Goal: Task Accomplishment & Management: Use online tool/utility

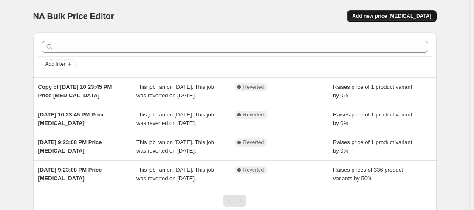
click at [396, 16] on span "Add new price [MEDICAL_DATA]" at bounding box center [391, 16] width 79 height 7
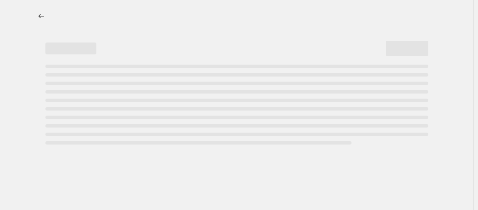
select select "percentage"
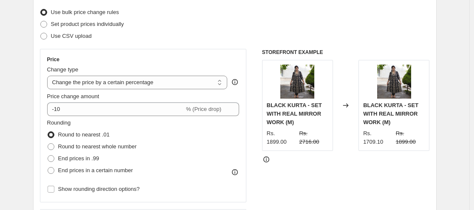
scroll to position [170, 0]
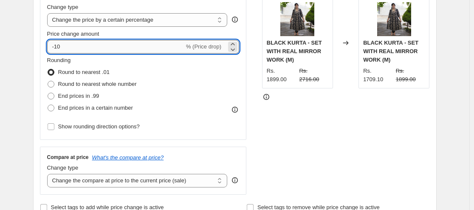
drag, startPoint x: 76, startPoint y: 48, endPoint x: 53, endPoint y: 49, distance: 22.5
click at [53, 49] on input "-10" at bounding box center [115, 47] width 137 height 14
type input "0"
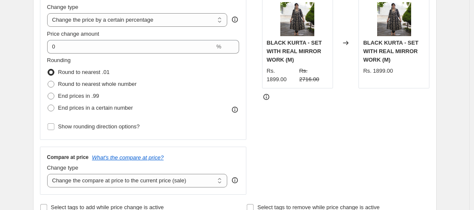
click at [216, 87] on div "Rounding Round to nearest .01 Round to nearest whole number End prices in .99 E…" at bounding box center [143, 85] width 192 height 58
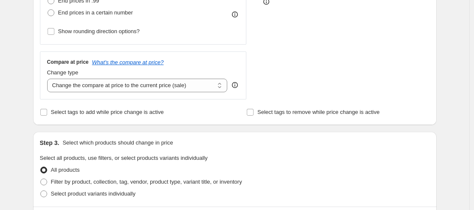
scroll to position [255, 0]
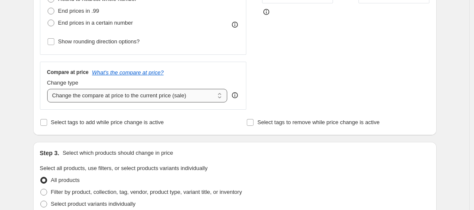
click at [220, 94] on select "Change the compare at price to the current price (sale) Change the compare at p…" at bounding box center [137, 96] width 180 height 14
click at [49, 89] on select "Change the compare at price to the current price (sale) Change the compare at p…" at bounding box center [137, 96] width 180 height 14
click at [218, 93] on select "Change the compare at price to the current price (sale) Change the compare at p…" at bounding box center [137, 96] width 180 height 14
click at [177, 92] on select "Change the compare at price to the current price (sale) Change the compare at p…" at bounding box center [137, 96] width 180 height 14
select select "percentage"
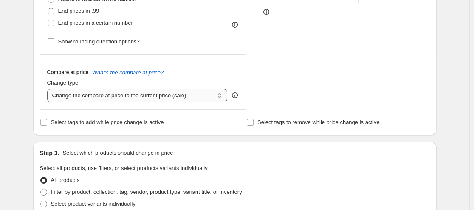
click at [49, 89] on select "Change the compare at price to the current price (sale) Change the compare at p…" at bounding box center [137, 96] width 180 height 14
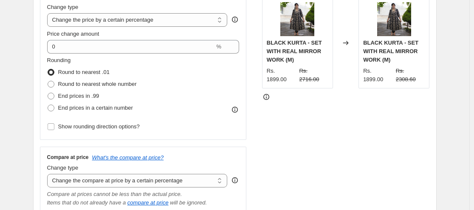
scroll to position [212, 0]
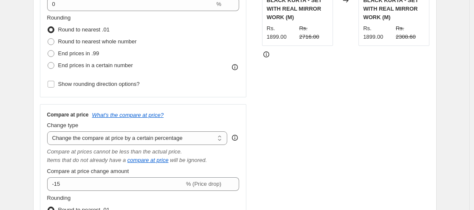
click at [265, 91] on div "STOREFRONT EXAMPLE BLACK KURTA - SET WITH REAL MIRROR WORK (M) Rs. 1899.00 Rs. …" at bounding box center [346, 110] width 168 height 333
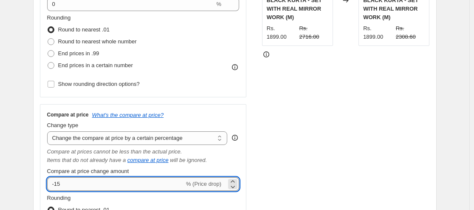
drag, startPoint x: 65, startPoint y: 185, endPoint x: 53, endPoint y: 184, distance: 12.0
click at [53, 184] on input "-15" at bounding box center [115, 184] width 137 height 14
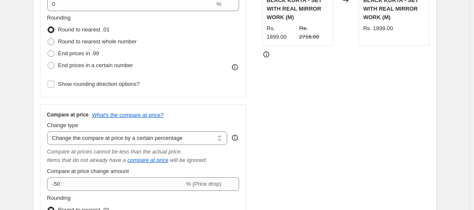
click at [280, 142] on div "STOREFRONT EXAMPLE BLACK KURTA - SET WITH REAL MIRROR WORK (M) Rs. 1899.00 Rs. …" at bounding box center [346, 110] width 168 height 333
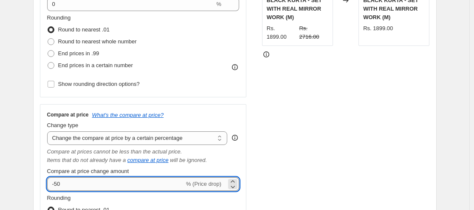
drag, startPoint x: 71, startPoint y: 183, endPoint x: 53, endPoint y: 182, distance: 18.7
click at [53, 182] on input "-50" at bounding box center [115, 184] width 137 height 14
type input "50"
click at [266, 160] on div "STOREFRONT EXAMPLE BLACK KURTA - SET WITH REAL MIRROR WORK (M) Rs. 1899.00 Rs. …" at bounding box center [346, 110] width 168 height 333
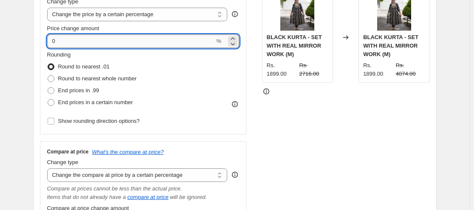
drag, startPoint x: 59, startPoint y: 6, endPoint x: 53, endPoint y: 7, distance: 6.5
click at [53, 7] on div "Price Change type Change the price to a certain amount Change the price by a ce…" at bounding box center [143, 57] width 192 height 139
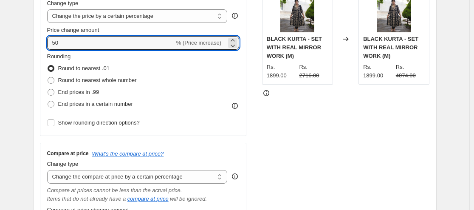
click at [220, 100] on div "Rounding Round to nearest .01 Round to nearest whole number End prices in .99 E…" at bounding box center [143, 81] width 192 height 58
click at [234, 44] on icon at bounding box center [232, 45] width 8 height 8
type input "49"
drag, startPoint x: 67, startPoint y: 44, endPoint x: 46, endPoint y: 42, distance: 20.8
click at [46, 42] on div "Price Change type Change the price to a certain amount Change the price by a ce…" at bounding box center [143, 59] width 207 height 153
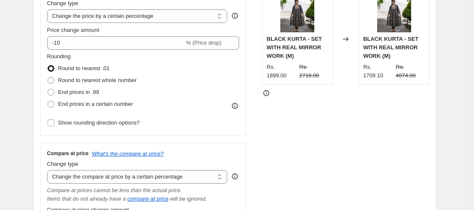
click at [218, 73] on div "Rounding Round to nearest .01 Round to nearest whole number End prices in .99 E…" at bounding box center [143, 81] width 192 height 58
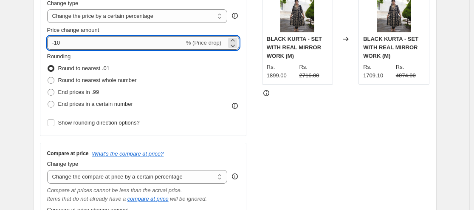
drag, startPoint x: 74, startPoint y: 44, endPoint x: 55, endPoint y: 46, distance: 18.8
click at [55, 46] on input "-10" at bounding box center [115, 43] width 137 height 14
type input "0"
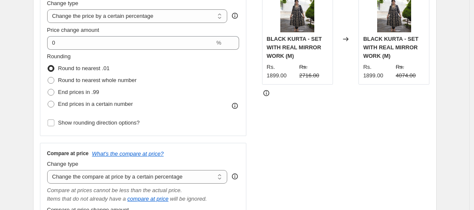
click at [242, 95] on div "Price Change type Change the price to a certain amount Change the price by a ce…" at bounding box center [143, 59] width 207 height 153
click at [192, 19] on select "Change the price to a certain amount Change the price by a certain amount Chang…" at bounding box center [137, 16] width 180 height 14
click at [49, 9] on select "Change the price to a certain amount Change the price by a certain amount Chang…" at bounding box center [137, 16] width 180 height 14
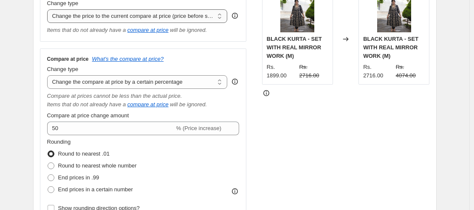
click at [219, 14] on select "Change the price to a certain amount Change the price by a certain amount Chang…" at bounding box center [137, 16] width 180 height 14
select select "pcap"
click at [49, 9] on select "Change the price to a certain amount Change the price by a certain amount Chang…" at bounding box center [137, 16] width 180 height 14
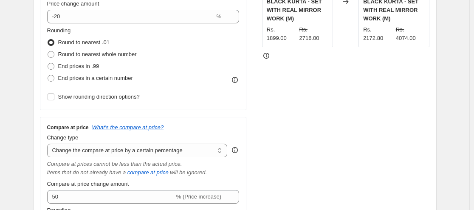
scroll to position [216, 0]
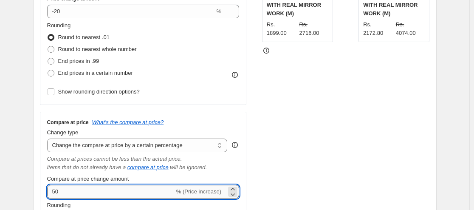
drag, startPoint x: 61, startPoint y: 194, endPoint x: 53, endPoint y: 194, distance: 8.1
click at [53, 194] on input "50" at bounding box center [110, 192] width 127 height 14
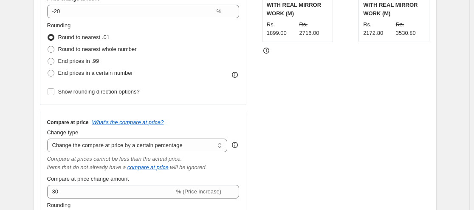
click at [268, 148] on div "STOREFRONT EXAMPLE BLACK KURTA - SET WITH REAL MIRROR WORK (M) Rs. 1899.00 Rs. …" at bounding box center [346, 112] width 168 height 344
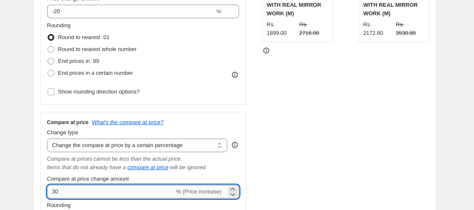
drag, startPoint x: 70, startPoint y: 194, endPoint x: 50, endPoint y: 193, distance: 20.4
click at [50, 193] on input "30" at bounding box center [110, 192] width 127 height 14
type input "50"
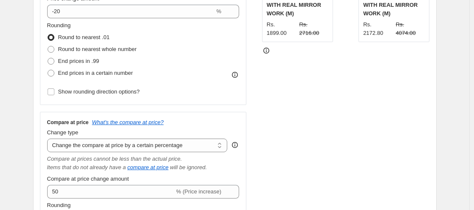
click at [269, 152] on div "STOREFRONT EXAMPLE BLACK KURTA - SET WITH REAL MIRROR WORK (M) Rs. 1899.00 Rs. …" at bounding box center [346, 112] width 168 height 344
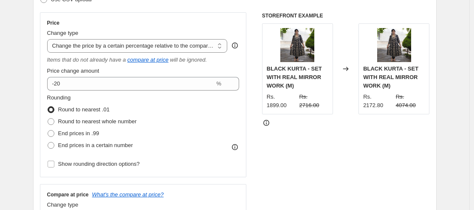
scroll to position [131, 0]
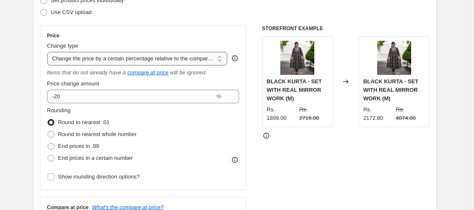
click at [143, 57] on select "Change the price to a certain amount Change the price by a certain amount Chang…" at bounding box center [137, 59] width 180 height 14
select select "percentage"
click at [49, 52] on select "Change the price to a certain amount Change the price by a certain amount Chang…" at bounding box center [137, 59] width 180 height 14
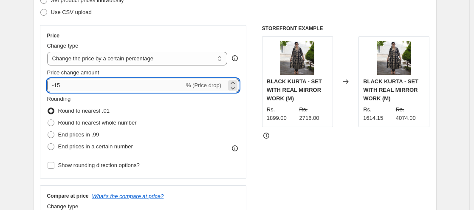
drag, startPoint x: 59, startPoint y: 83, endPoint x: 53, endPoint y: 83, distance: 6.4
click at [53, 83] on input "-15" at bounding box center [115, 86] width 137 height 14
type input "0"
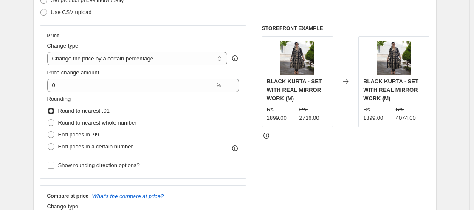
click at [230, 119] on div "Rounding Round to nearest .01 Round to nearest whole number End prices in .99 E…" at bounding box center [143, 124] width 192 height 58
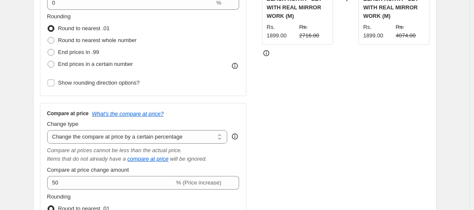
scroll to position [216, 0]
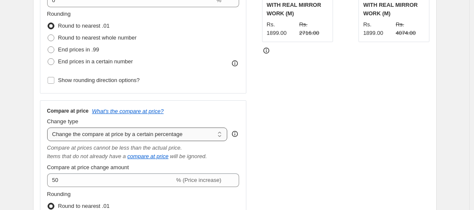
click at [219, 135] on select "Change the compare at price to the current price (sale) Change the compare at p…" at bounding box center [137, 134] width 180 height 14
click at [49, 127] on select "Change the compare at price to the current price (sale) Change the compare at p…" at bounding box center [137, 134] width 180 height 14
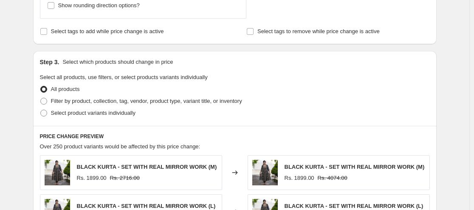
scroll to position [513, 0]
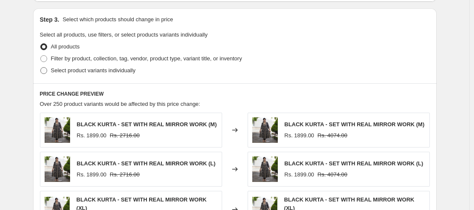
click at [47, 73] on span at bounding box center [43, 70] width 7 height 7
click at [41, 68] on input "Select product variants individually" at bounding box center [40, 67] width 0 height 0
radio input "true"
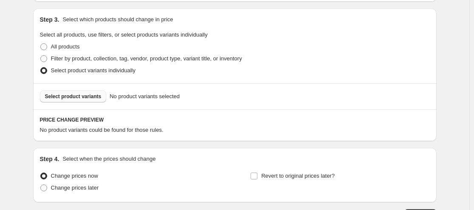
click at [83, 97] on span "Select product variants" at bounding box center [73, 96] width 56 height 7
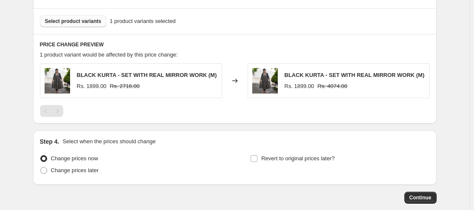
scroll to position [598, 0]
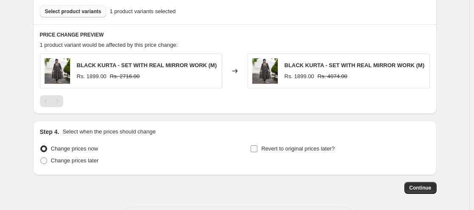
click at [255, 148] on input "Revert to original prices later?" at bounding box center [253, 148] width 7 height 7
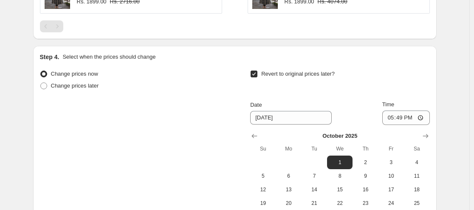
scroll to position [683, 0]
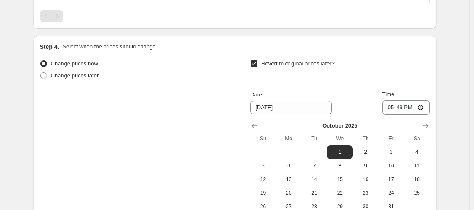
click at [257, 64] on input "Revert to original prices later?" at bounding box center [253, 63] width 7 height 7
checkbox input "false"
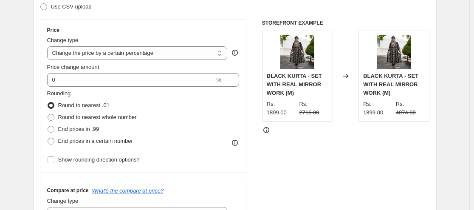
scroll to position [125, 0]
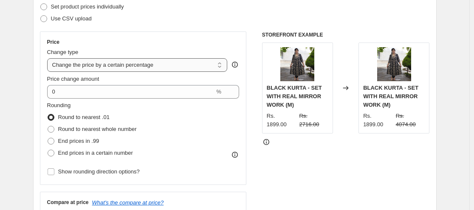
click at [221, 66] on select "Change the price to a certain amount Change the price by a certain amount Chang…" at bounding box center [137, 65] width 180 height 14
select select "no_change"
click at [49, 58] on select "Change the price to a certain amount Change the price by a certain amount Chang…" at bounding box center [137, 65] width 180 height 14
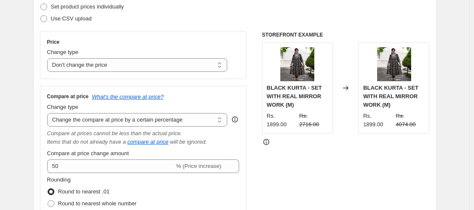
click at [239, 84] on div "Price Change type Change the price to a certain amount Change the price by a ce…" at bounding box center [143, 145] width 207 height 228
click at [221, 123] on select "Change the compare at price to the current price (sale) Change the compare at p…" at bounding box center [137, 120] width 180 height 14
select select "bp"
click at [49, 113] on select "Change the compare at price to the current price (sale) Change the compare at p…" at bounding box center [137, 120] width 180 height 14
type input "12.00"
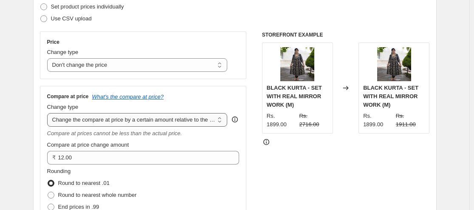
click at [221, 121] on select "Change the compare at price to the current price (sale) Change the compare at p…" at bounding box center [137, 120] width 180 height 14
select select "pp"
click at [49, 113] on select "Change the compare at price to the current price (sale) Change the compare at p…" at bounding box center [137, 120] width 180 height 14
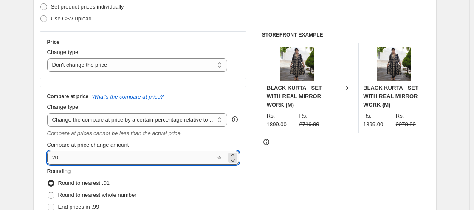
drag, startPoint x: 79, startPoint y: 152, endPoint x: 54, endPoint y: 154, distance: 25.5
click at [54, 154] on input "20" at bounding box center [131, 158] width 168 height 14
type input "50"
click at [271, 158] on div "STOREFRONT EXAMPLE BLACK KURTA - SET WITH REAL MIRROR WORK (M) Rs. 1899.00 Rs. …" at bounding box center [346, 140] width 168 height 219
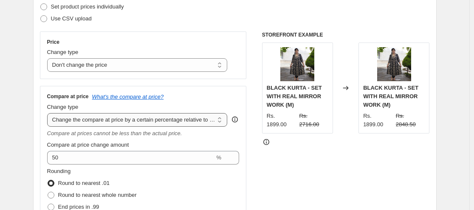
drag, startPoint x: 187, startPoint y: 121, endPoint x: 213, endPoint y: 121, distance: 25.9
click at [213, 121] on select "Change the compare at price to the current price (sale) Change the compare at p…" at bounding box center [137, 120] width 180 height 14
select select "percentage"
click at [49, 113] on select "Change the compare at price to the current price (sale) Change the compare at p…" at bounding box center [137, 120] width 180 height 14
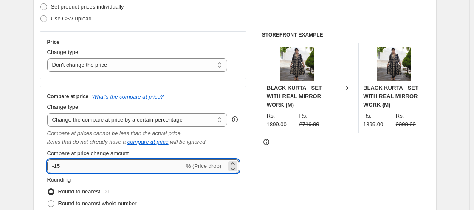
click at [52, 166] on input "-15" at bounding box center [115, 166] width 137 height 14
type input "50"
click at [267, 159] on div "STOREFRONT EXAMPLE BLACK KURTA - SET WITH REAL MIRROR WORK (M) Rs. 1899.00 Rs. …" at bounding box center [346, 145] width 168 height 228
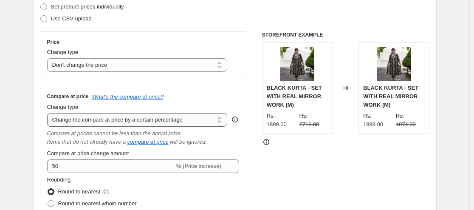
click at [221, 118] on select "Change the compare at price to the current price (sale) Change the compare at p…" at bounding box center [137, 120] width 180 height 14
click at [290, 143] on div "STOREFRONT EXAMPLE BLACK KURTA - SET WITH REAL MIRROR WORK (M) Rs. 1899.00 Rs. …" at bounding box center [346, 145] width 168 height 228
click at [217, 120] on select "Change the compare at price to the current price (sale) Change the compare at p…" at bounding box center [137, 120] width 180 height 14
select select "pp"
click at [49, 113] on select "Change the compare at price to the current price (sale) Change the compare at p…" at bounding box center [137, 120] width 180 height 14
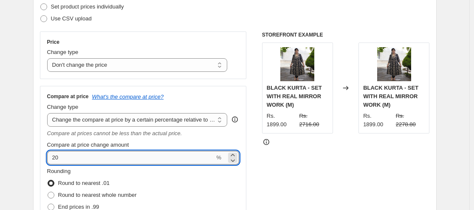
drag, startPoint x: 63, startPoint y: 157, endPoint x: 52, endPoint y: 157, distance: 11.5
click at [52, 157] on input "20" at bounding box center [131, 158] width 168 height 14
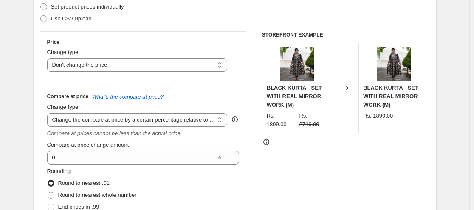
click at [211, 176] on div "Rounding Round to nearest .01 Round to nearest whole number End prices in .99 E…" at bounding box center [143, 196] width 192 height 58
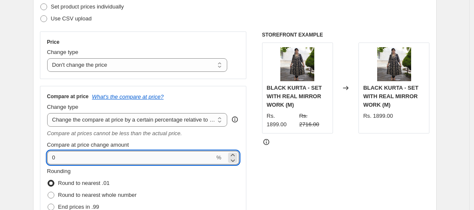
drag, startPoint x: 90, startPoint y: 154, endPoint x: 49, endPoint y: 154, distance: 41.2
click at [49, 154] on input "0" at bounding box center [131, 158] width 168 height 14
type input "50"
click at [276, 166] on div "STOREFRONT EXAMPLE BLACK KURTA - SET WITH REAL MIRROR WORK (M) Rs. 1899.00 Rs. …" at bounding box center [346, 140] width 168 height 219
drag, startPoint x: 63, startPoint y: 157, endPoint x: 42, endPoint y: 159, distance: 21.8
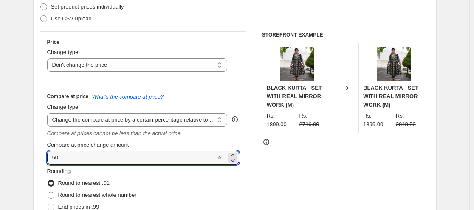
click at [42, 159] on div "Compare at price What's the compare at price? Change type Change the compare at…" at bounding box center [143, 168] width 207 height 165
click at [253, 177] on div "Price Change type Change the price to a certain amount Change the price by a ce…" at bounding box center [235, 140] width 390 height 219
drag, startPoint x: 70, startPoint y: 159, endPoint x: 53, endPoint y: 160, distance: 17.0
click at [53, 160] on input "-20" at bounding box center [131, 158] width 168 height 14
type input "50"
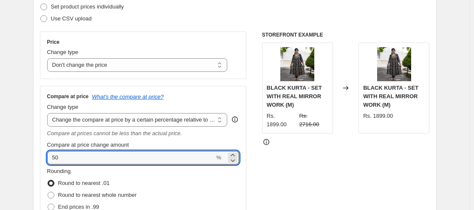
click at [272, 161] on div "STOREFRONT EXAMPLE BLACK KURTA - SET WITH REAL MIRROR WORK (M) Rs. 1899.00 Rs. …" at bounding box center [346, 140] width 168 height 219
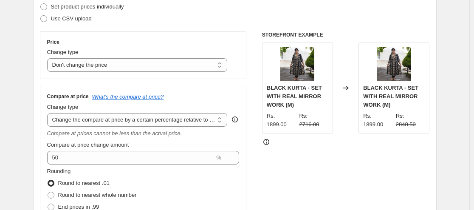
click at [386, 138] on div at bounding box center [346, 142] width 168 height 8
click at [158, 118] on select "Change the compare at price to the current price (sale) Change the compare at p…" at bounding box center [137, 120] width 180 height 14
click at [277, 158] on div "STOREFRONT EXAMPLE BLACK KURTA - SET WITH REAL MIRROR WORK (M) Rs. 1899.00 Rs. …" at bounding box center [346, 140] width 168 height 219
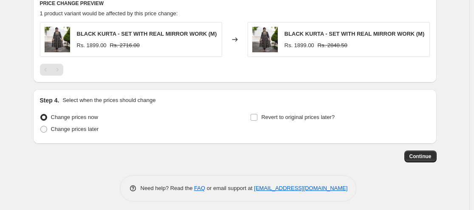
scroll to position [520, 0]
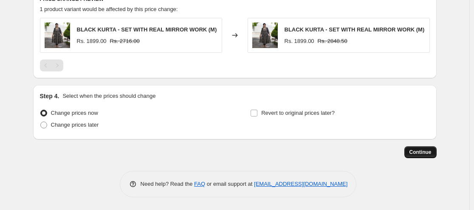
click at [417, 149] on button "Continue" at bounding box center [420, 152] width 32 height 12
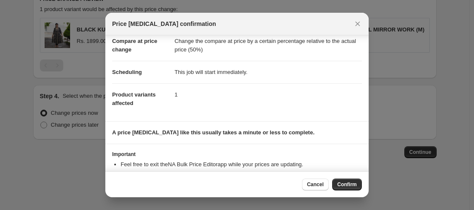
scroll to position [69, 0]
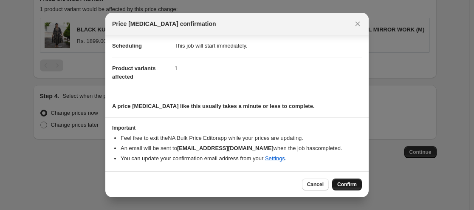
click at [343, 184] on span "Confirm" at bounding box center [347, 184] width 20 height 7
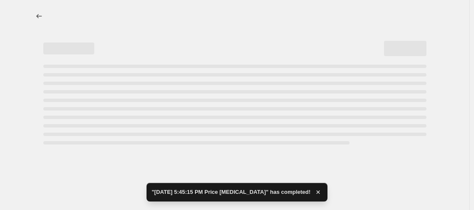
select select "no_change"
select select "pp"
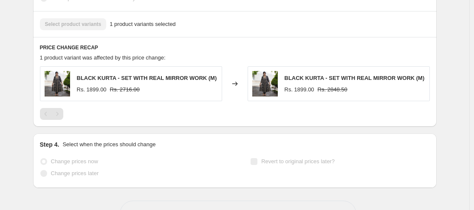
scroll to position [582, 0]
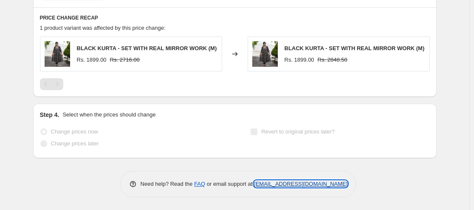
click at [293, 182] on link "[EMAIL_ADDRESS][DOMAIN_NAME]" at bounding box center [300, 183] width 93 height 6
click at [288, 185] on link "[EMAIL_ADDRESS][DOMAIN_NAME]" at bounding box center [300, 183] width 93 height 6
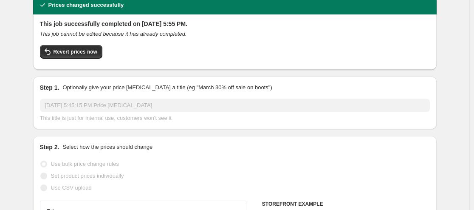
scroll to position [0, 0]
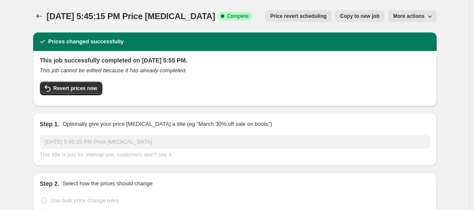
click at [430, 14] on icon "button" at bounding box center [429, 16] width 8 height 8
click at [79, 90] on span "Revert prices now" at bounding box center [75, 88] width 44 height 7
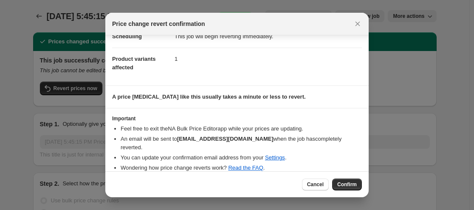
scroll to position [26, 0]
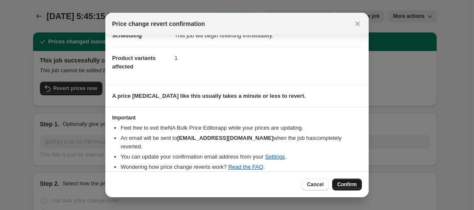
click at [346, 185] on span "Confirm" at bounding box center [347, 184] width 20 height 7
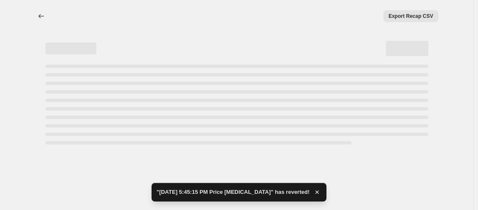
select select "no_change"
select select "pp"
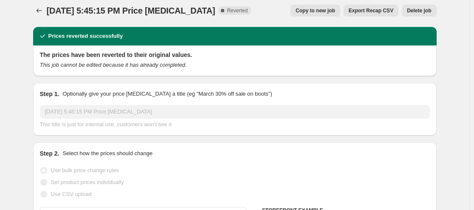
scroll to position [0, 0]
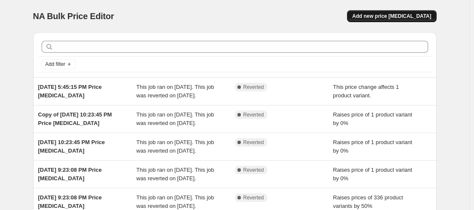
click at [402, 17] on span "Add new price change job" at bounding box center [391, 16] width 79 height 7
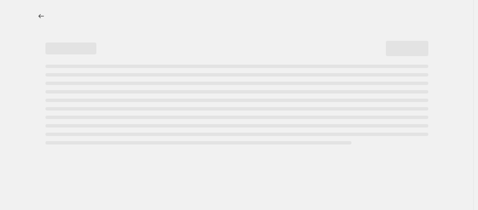
select select "percentage"
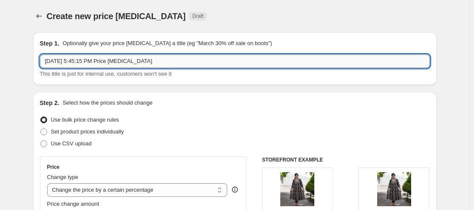
click at [165, 62] on input "Sep 24, 2025, 5:45:15 PM Price change job" at bounding box center [235, 61] width 390 height 14
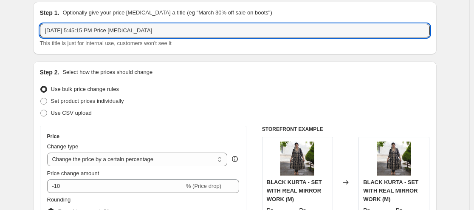
scroll to position [42, 0]
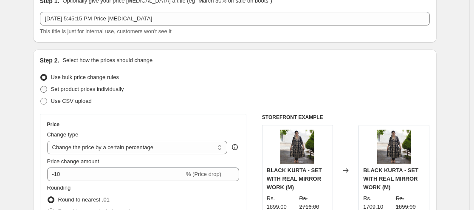
click at [121, 90] on span "Set product prices individually" at bounding box center [87, 89] width 73 height 6
click at [41, 86] on input "Set product prices individually" at bounding box center [40, 86] width 0 height 0
radio input "true"
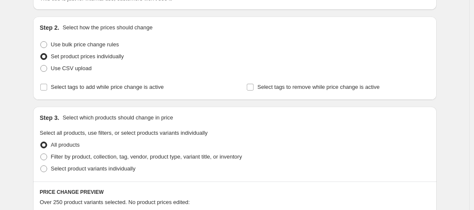
scroll to position [85, 0]
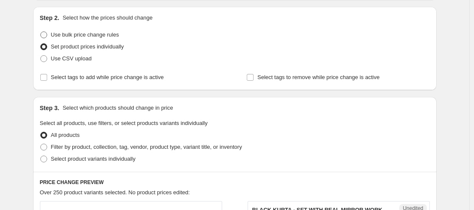
click at [76, 38] on span "Use bulk price change rules" at bounding box center [85, 34] width 68 height 6
click at [41, 32] on input "Use bulk price change rules" at bounding box center [40, 31] width 0 height 0
radio input "true"
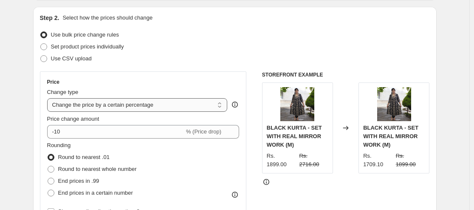
click at [175, 105] on select "Change the price to a certain amount Change the price by a certain amount Chang…" at bounding box center [137, 105] width 180 height 14
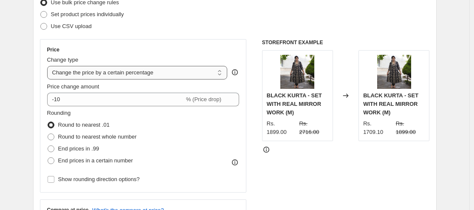
scroll to position [127, 0]
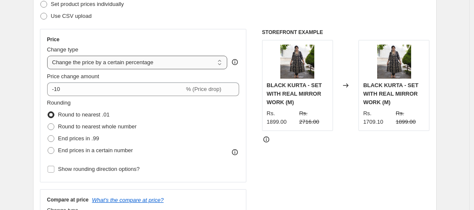
click at [180, 58] on select "Change the price to a certain amount Change the price by a certain amount Chang…" at bounding box center [137, 63] width 180 height 14
select select "no_change"
click at [49, 56] on select "Change the price to a certain amount Change the price by a certain amount Chang…" at bounding box center [137, 63] width 180 height 14
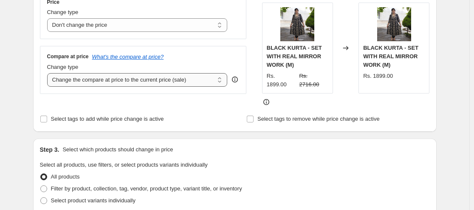
scroll to position [170, 0]
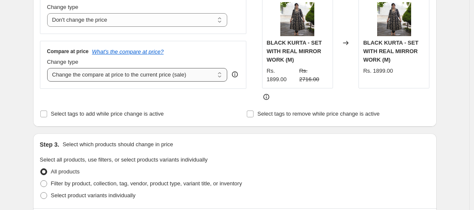
click at [173, 76] on select "Change the compare at price to the current price (sale) Change the compare at p…" at bounding box center [137, 75] width 180 height 14
select select "percentage"
click at [49, 68] on select "Change the compare at price to the current price (sale) Change the compare at p…" at bounding box center [137, 75] width 180 height 14
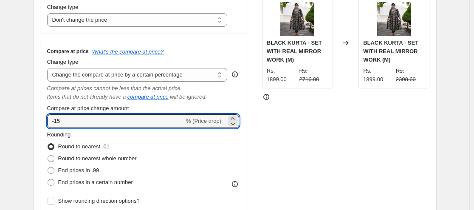
drag, startPoint x: 68, startPoint y: 120, endPoint x: 45, endPoint y: 120, distance: 22.5
click at [45, 120] on div "Compare at price What's the compare at price? Change type Change the compare at…" at bounding box center [143, 127] width 207 height 173
type input "50"
click at [264, 144] on div "STOREFRONT EXAMPLE BLACK KURTA - SET WITH REAL MIRROR WORK (M) Rs. 1899.00 Rs. …" at bounding box center [346, 100] width 168 height 228
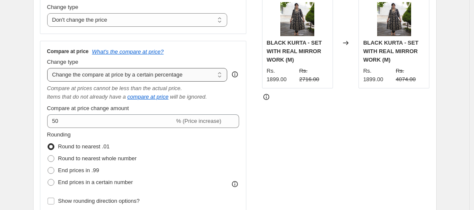
click at [218, 74] on select "Change the compare at price to the current price (sale) Change the compare at p…" at bounding box center [137, 75] width 180 height 14
select select "bp"
click at [49, 68] on select "Change the compare at price to the current price (sale) Change the compare at p…" at bounding box center [137, 75] width 180 height 14
type input "12.00"
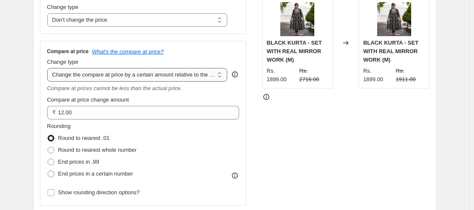
click at [168, 77] on select "Change the compare at price to the current price (sale) Change the compare at p…" at bounding box center [137, 75] width 180 height 14
click at [49, 68] on select "Change the compare at price to the current price (sale) Change the compare at p…" at bounding box center [137, 75] width 180 height 14
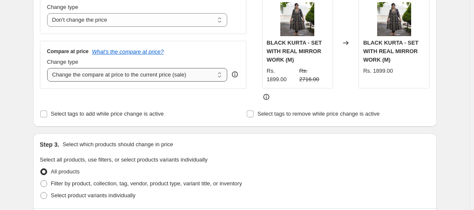
click at [171, 72] on select "Change the compare at price to the current price (sale) Change the compare at p…" at bounding box center [137, 75] width 180 height 14
select select "percentage"
click at [49, 68] on select "Change the compare at price to the current price (sale) Change the compare at p…" at bounding box center [137, 75] width 180 height 14
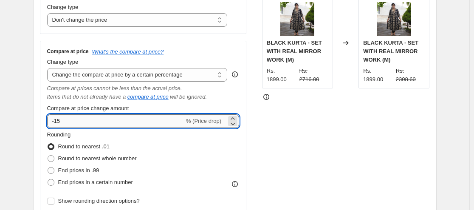
drag, startPoint x: 68, startPoint y: 120, endPoint x: 50, endPoint y: 120, distance: 17.8
click at [50, 120] on input "-15" at bounding box center [115, 121] width 137 height 14
click at [195, 159] on div "Rounding Round to nearest .01 Round to nearest whole number End prices in .99 E…" at bounding box center [143, 159] width 192 height 58
drag, startPoint x: 72, startPoint y: 123, endPoint x: 45, endPoint y: 124, distance: 26.8
click at [45, 124] on div "Compare at price What's the compare at price? Change type Change the compare at…" at bounding box center [143, 127] width 207 height 173
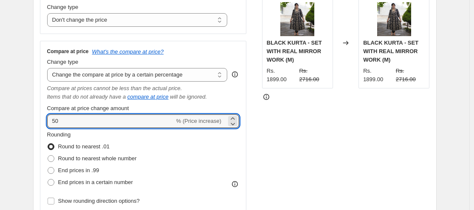
type input "50"
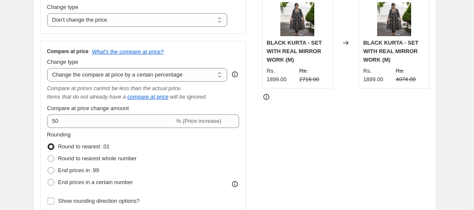
click at [250, 148] on div "Price Change type Change the price to a certain amount Change the price by a ce…" at bounding box center [235, 100] width 390 height 228
click at [222, 77] on select "Change the compare at price to the current price (sale) Change the compare at p…" at bounding box center [137, 75] width 180 height 14
select select "bp"
click at [49, 68] on select "Change the compare at price to the current price (sale) Change the compare at p…" at bounding box center [137, 75] width 180 height 14
type input "12.00"
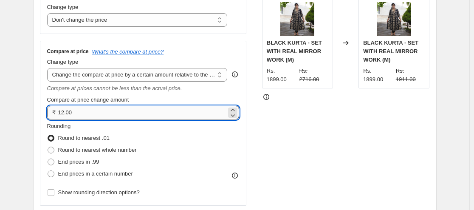
click at [76, 117] on input "12.00" at bounding box center [142, 113] width 169 height 14
drag, startPoint x: 79, startPoint y: 118, endPoint x: 52, endPoint y: 114, distance: 27.9
click at [52, 114] on div "₹ 12.00" at bounding box center [143, 113] width 192 height 14
type input "500.00"
click at [261, 133] on div "Price Change type Change the price to a certain amount Change the price by a ce…" at bounding box center [235, 95] width 390 height 219
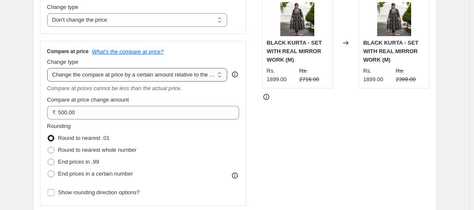
click at [222, 76] on select "Change the compare at price to the current price (sale) Change the compare at p…" at bounding box center [137, 75] width 180 height 14
select select "pp"
click at [49, 68] on select "Change the compare at price to the current price (sale) Change the compare at p…" at bounding box center [137, 75] width 180 height 14
click at [276, 102] on div "STOREFRONT EXAMPLE BLACK KURTA - SET WITH REAL MIRROR WORK (M) Rs. 1899.00 Rs. …" at bounding box center [346, 95] width 168 height 219
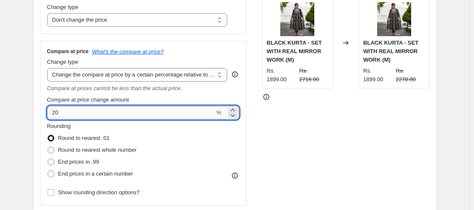
drag, startPoint x: 86, startPoint y: 113, endPoint x: 50, endPoint y: 111, distance: 36.1
click at [50, 111] on input "20" at bounding box center [131, 113] width 168 height 14
type input "50"
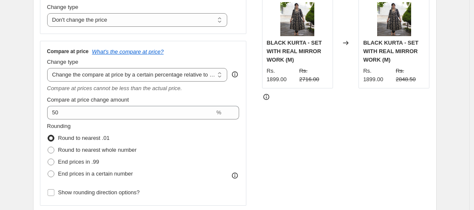
click at [253, 118] on div "Price Change type Change the price to a certain amount Change the price by a ce…" at bounding box center [235, 95] width 390 height 219
click at [118, 51] on icon "What's the compare at price?" at bounding box center [128, 51] width 72 height 6
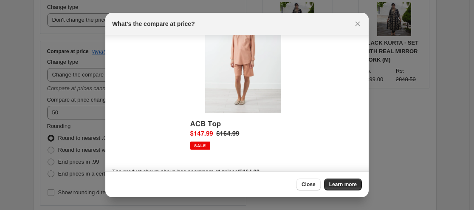
scroll to position [49, 0]
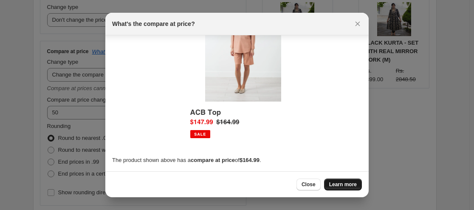
click at [336, 185] on span "Learn more" at bounding box center [343, 184] width 28 height 7
click at [333, 182] on span "Learn more" at bounding box center [343, 184] width 28 height 7
drag, startPoint x: 355, startPoint y: 25, endPoint x: 359, endPoint y: 28, distance: 4.8
click at [356, 25] on icon "Close" at bounding box center [357, 24] width 8 height 8
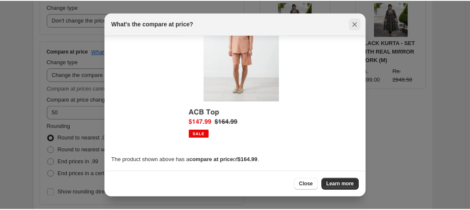
scroll to position [170, 0]
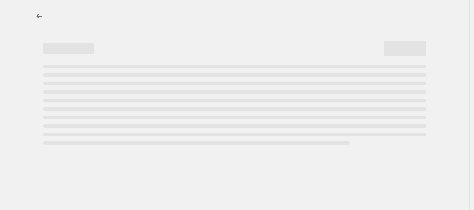
select select "percentage"
select select "pp"
